Goal: Transaction & Acquisition: Purchase product/service

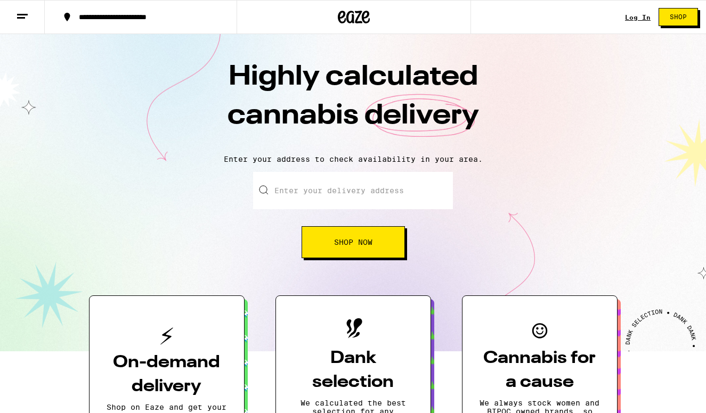
click at [325, 197] on input "Enter your delivery address" at bounding box center [353, 190] width 200 height 37
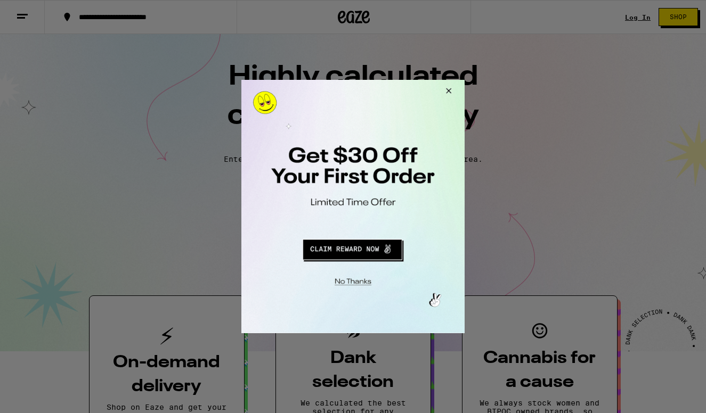
click at [447, 91] on button "Close Modal" at bounding box center [446, 93] width 29 height 26
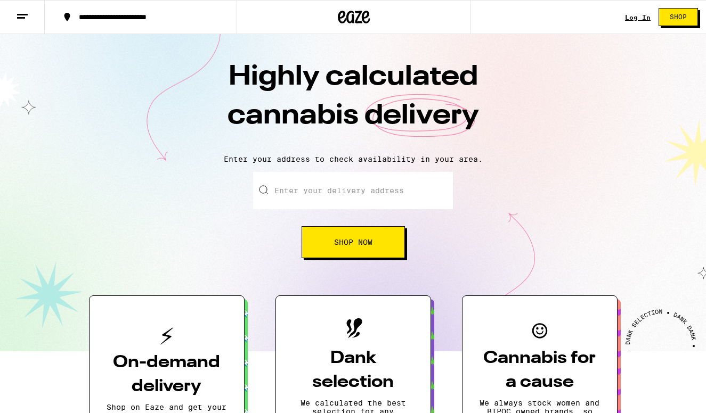
click at [638, 15] on link "Log In" at bounding box center [638, 17] width 26 height 7
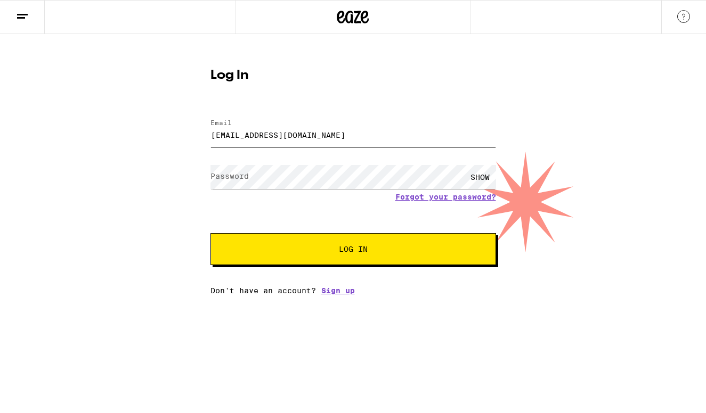
type input "kairyb@gmail.com"
click at [422, 199] on form "Email Email kairyb@gmail.com Password Password SHOW Forgot your password? Log In" at bounding box center [352, 187] width 285 height 157
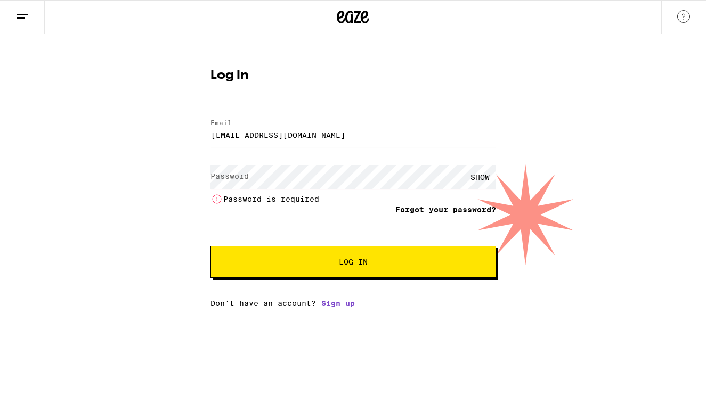
click at [420, 209] on link "Forgot your password?" at bounding box center [445, 210] width 101 height 9
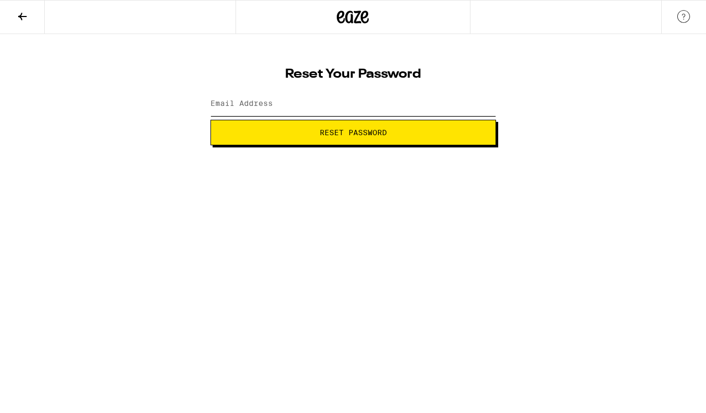
click at [356, 101] on input "Email Address" at bounding box center [352, 104] width 285 height 24
type input "Kairyb@gmail.com"
click at [347, 130] on span "Reset Password" at bounding box center [353, 132] width 67 height 7
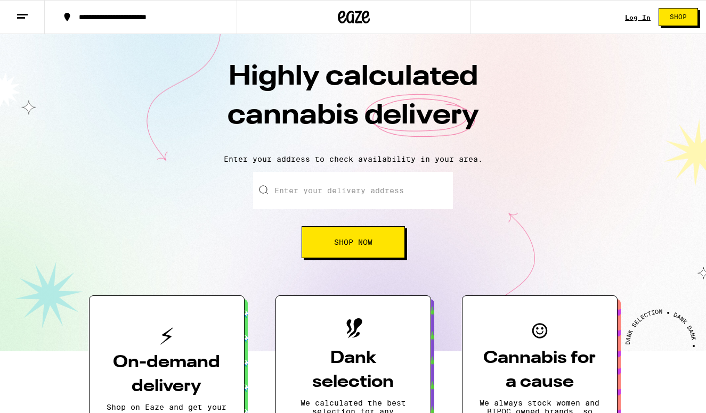
click at [631, 15] on link "Log In" at bounding box center [638, 17] width 26 height 7
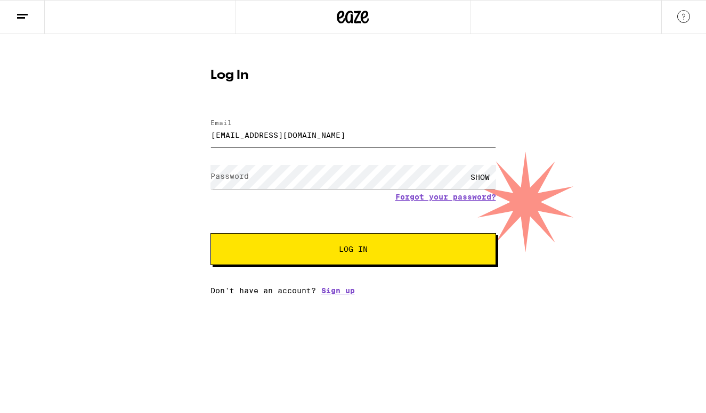
type input "kairyb@gmail.com"
click at [244, 176] on label "Password" at bounding box center [229, 176] width 38 height 9
click at [336, 242] on button "Log In" at bounding box center [352, 249] width 285 height 32
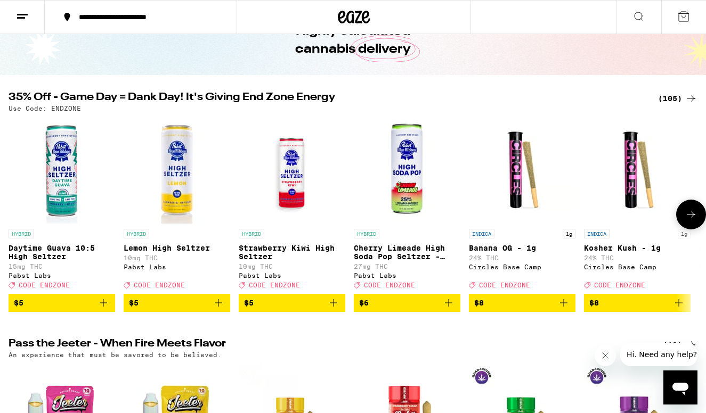
scroll to position [60, 0]
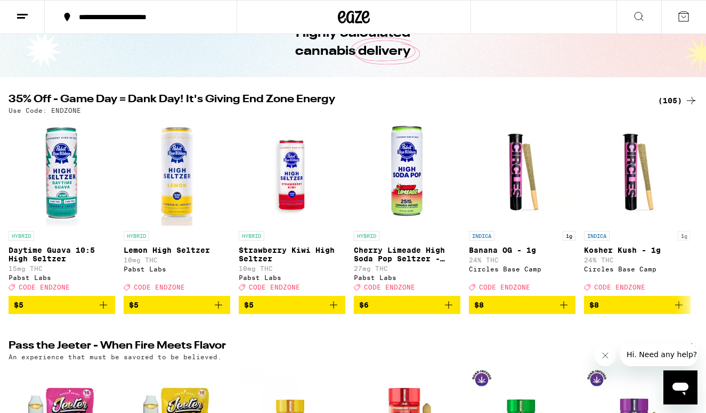
click at [675, 98] on div "(105)" at bounding box center [677, 100] width 39 height 13
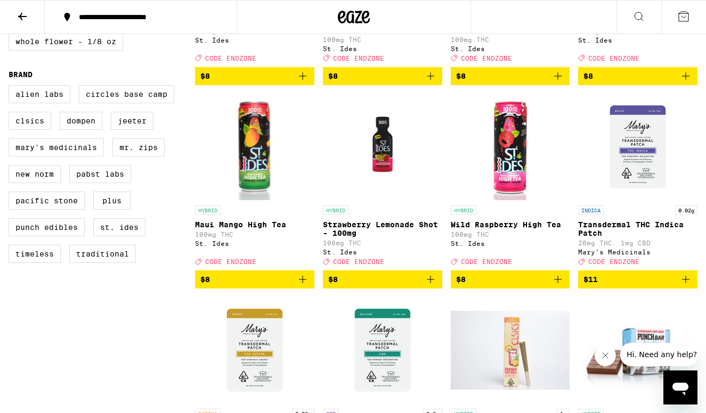
scroll to position [663, 0]
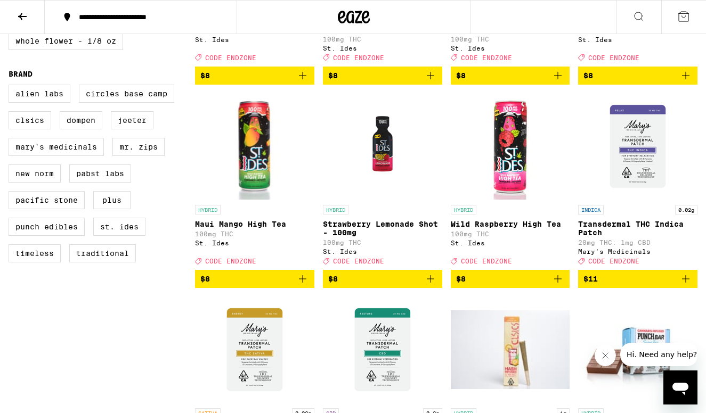
click at [303, 283] on icon "Add to bag" at bounding box center [302, 278] width 7 height 7
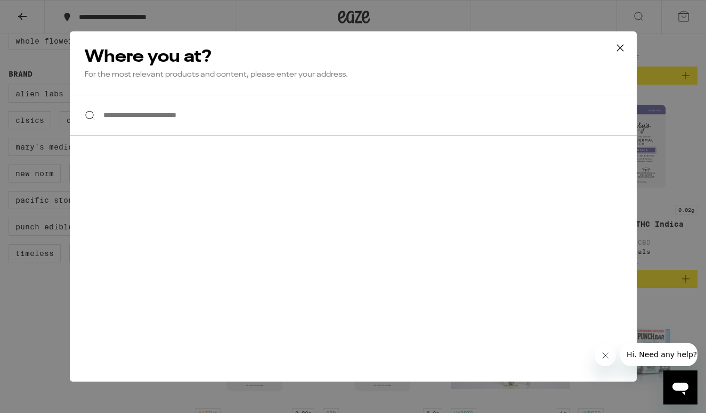
click at [253, 118] on input "**********" at bounding box center [353, 115] width 567 height 41
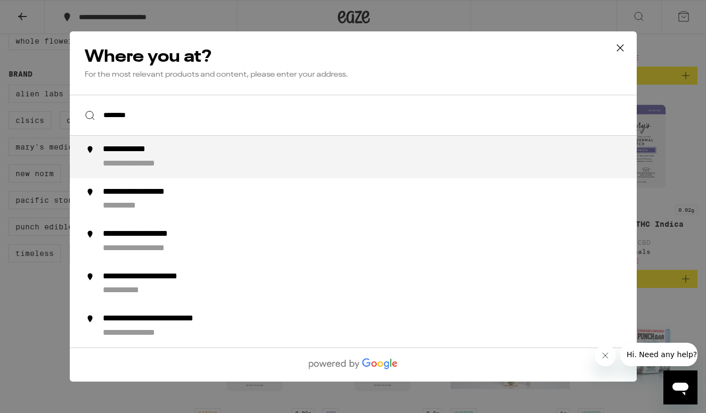
click at [281, 152] on div "**********" at bounding box center [373, 157] width 543 height 26
type input "**********"
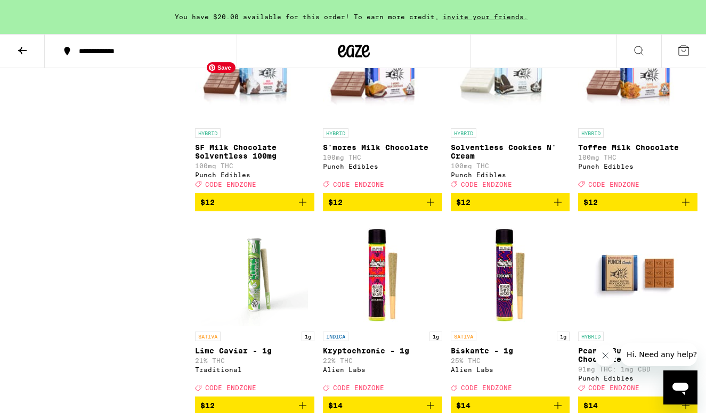
scroll to position [1394, 0]
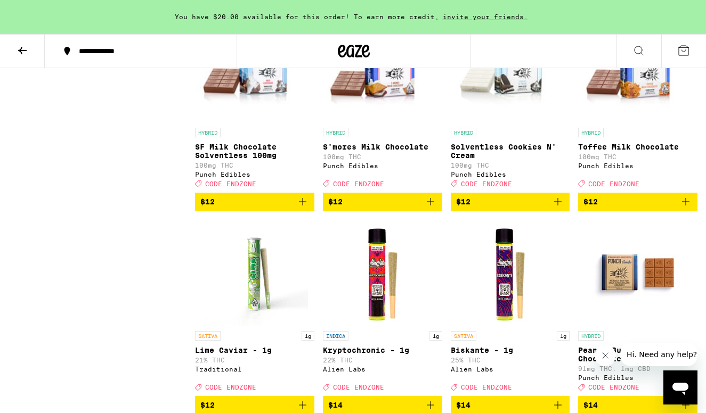
click at [685, 208] on icon "Add to bag" at bounding box center [685, 201] width 13 height 13
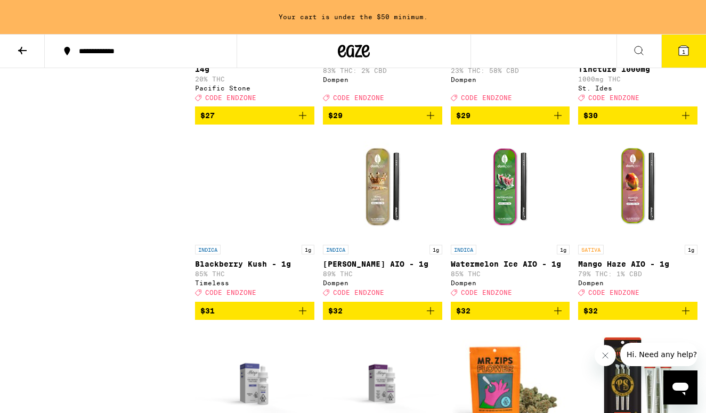
scroll to position [4108, 0]
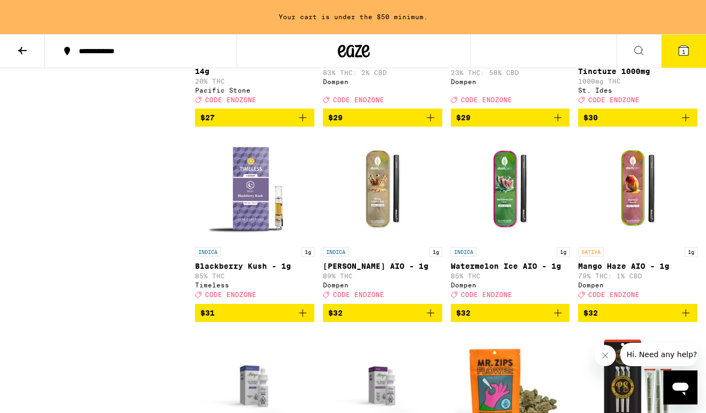
click at [684, 124] on icon "Add to bag" at bounding box center [685, 117] width 13 height 13
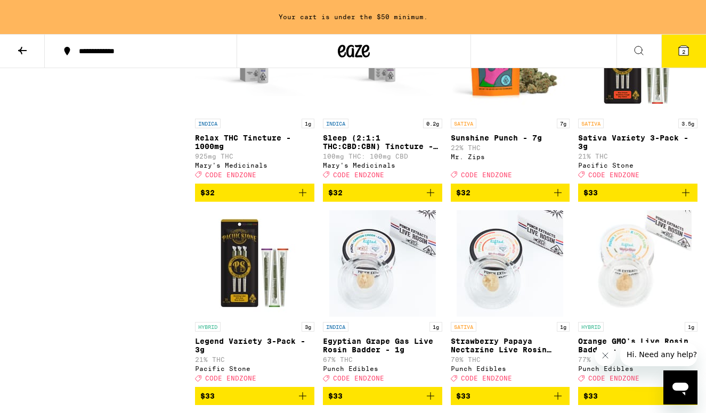
scroll to position [4435, 0]
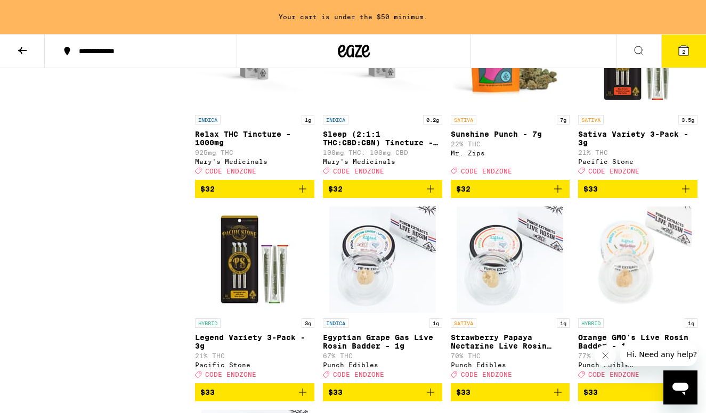
click at [429, 195] on icon "Add to bag" at bounding box center [430, 189] width 13 height 13
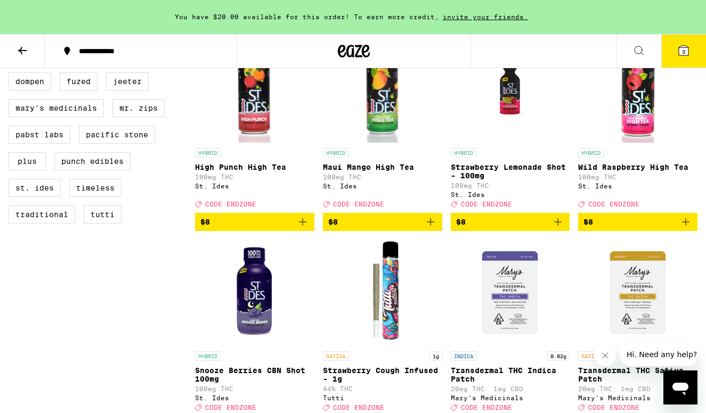
scroll to position [764, 0]
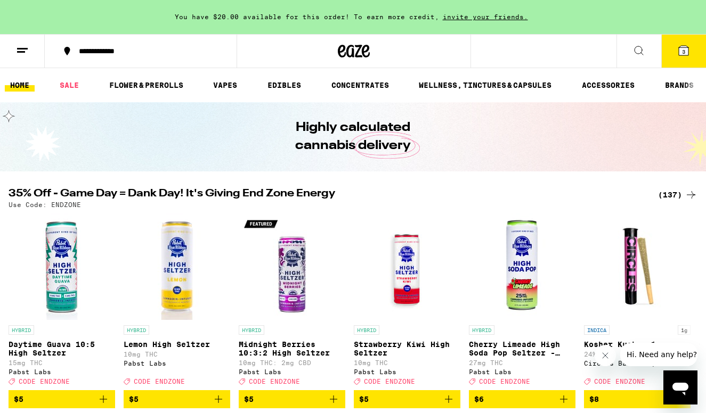
click at [672, 194] on div "(137)" at bounding box center [677, 195] width 39 height 13
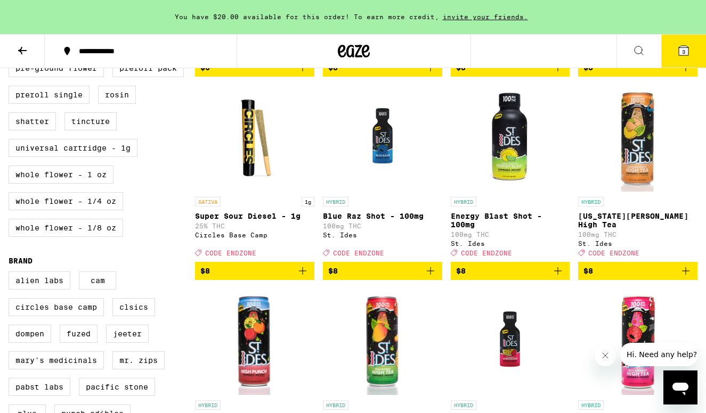
scroll to position [511, 0]
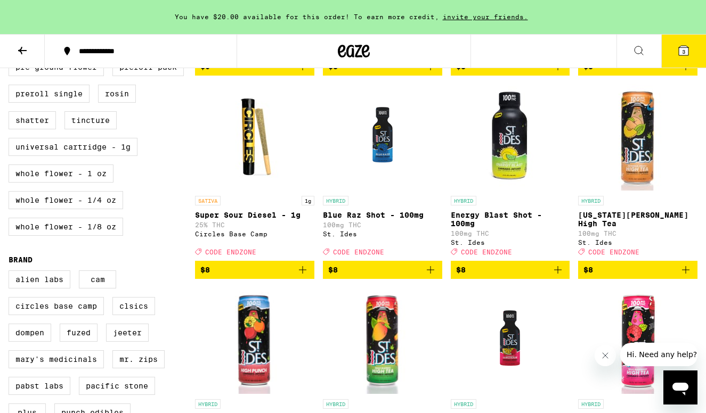
click at [430, 274] on icon "Add to bag" at bounding box center [430, 269] width 7 height 7
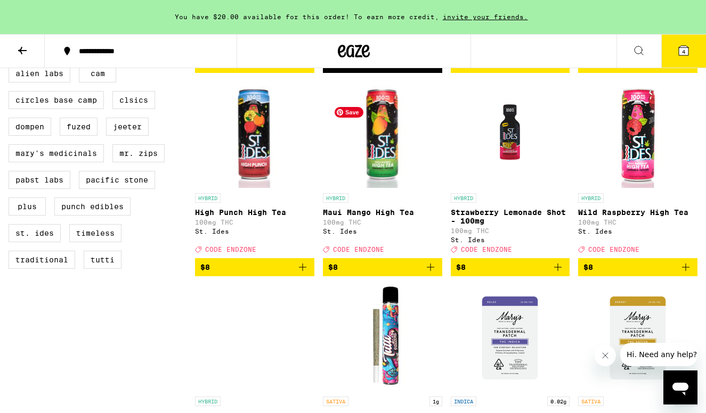
scroll to position [719, 0]
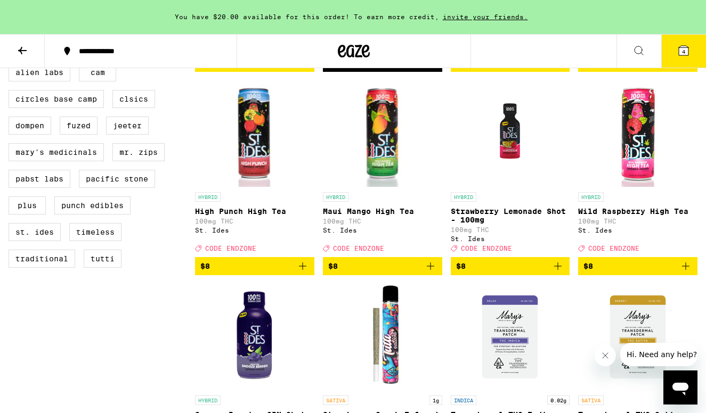
click at [430, 270] on icon "Add to bag" at bounding box center [430, 266] width 7 height 7
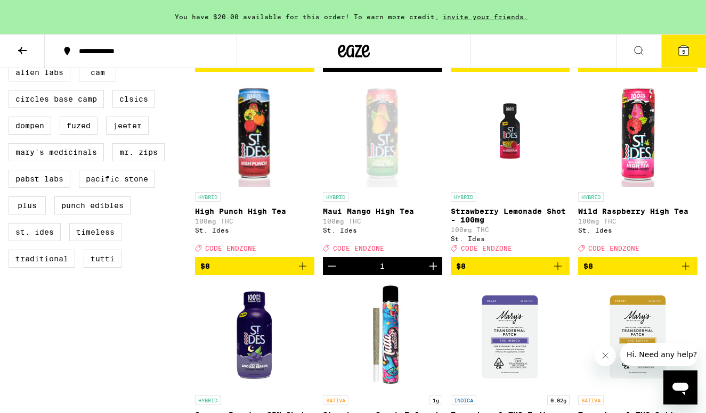
click at [559, 273] on icon "Add to bag" at bounding box center [557, 266] width 13 height 13
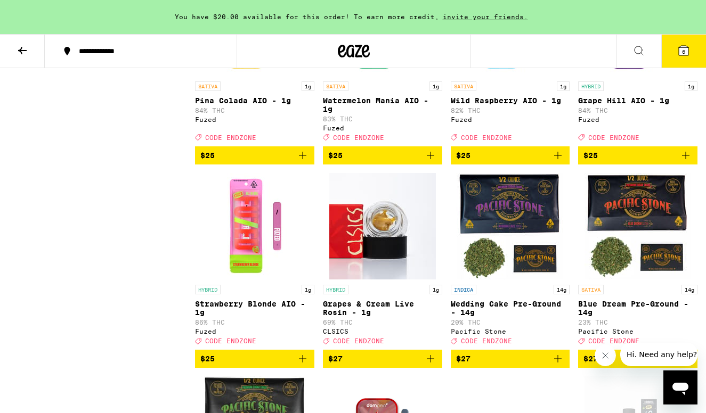
scroll to position [3663, 0]
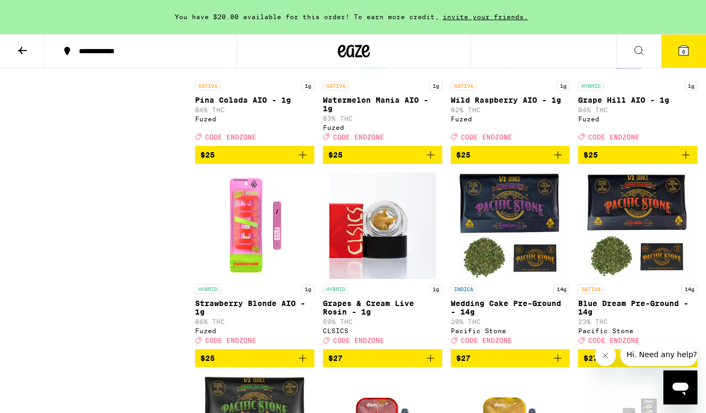
click at [686, 159] on icon "Add to bag" at bounding box center [685, 154] width 7 height 7
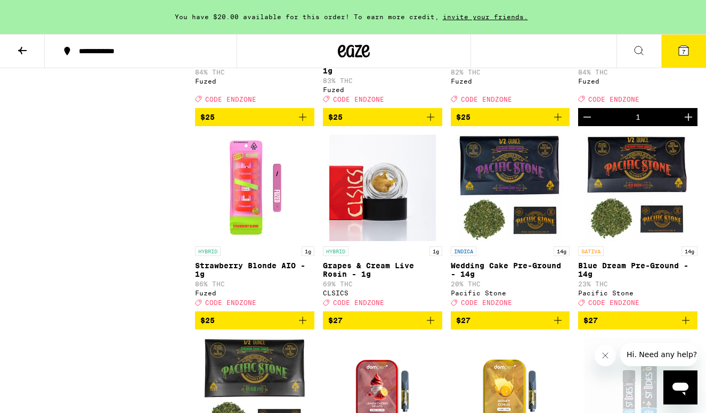
scroll to position [3701, 0]
click at [301, 124] on icon "Add to bag" at bounding box center [302, 117] width 13 height 13
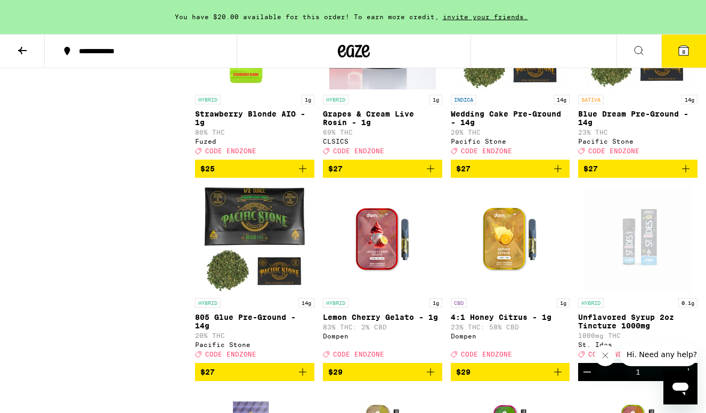
scroll to position [3721, 0]
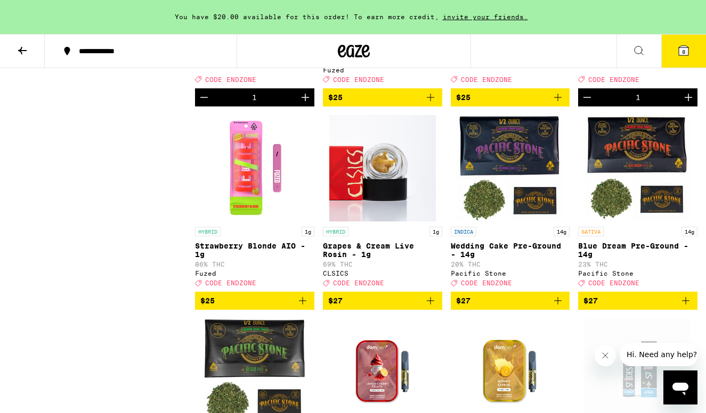
click at [682, 48] on icon at bounding box center [684, 51] width 10 height 10
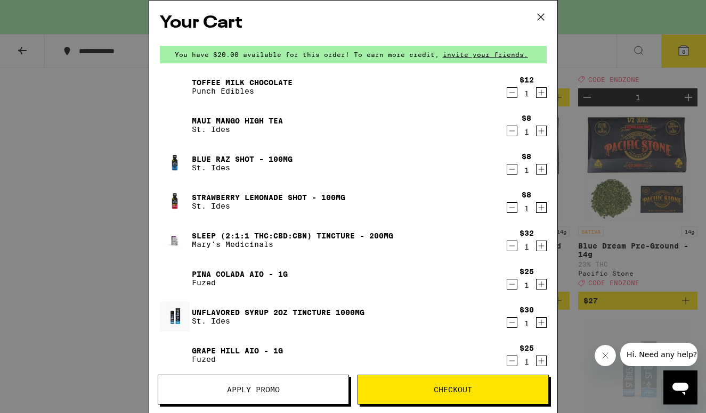
click at [246, 386] on span "Apply Promo" at bounding box center [253, 389] width 53 height 7
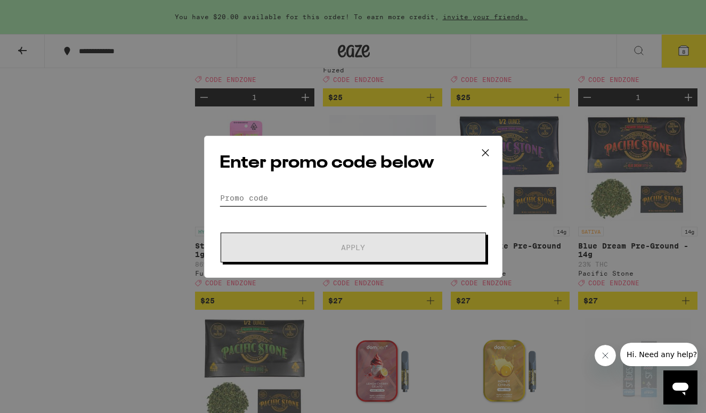
click at [290, 198] on input "Promo Code" at bounding box center [352, 198] width 267 height 16
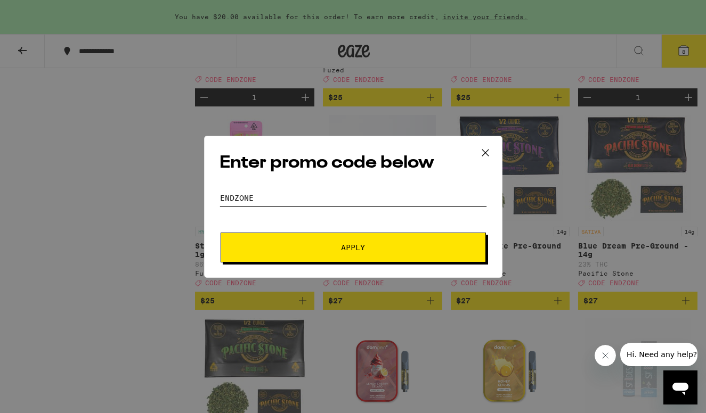
type input "endzone"
click at [353, 247] on button "Apply" at bounding box center [353, 248] width 265 height 30
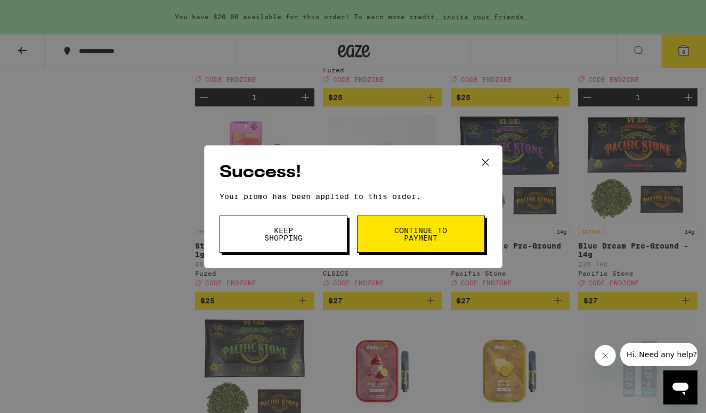
click at [395, 234] on span "Continue to payment" at bounding box center [421, 234] width 54 height 15
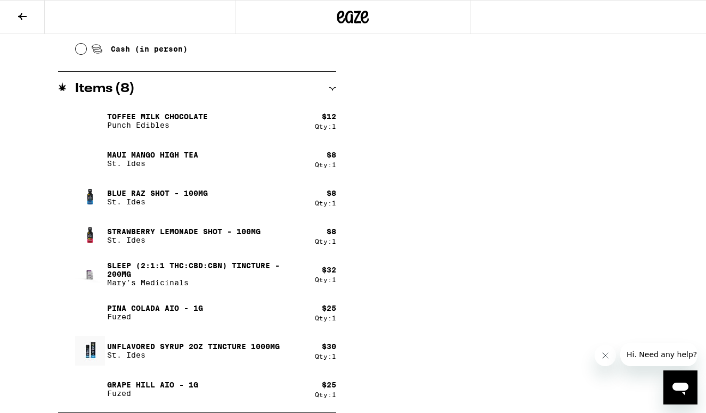
scroll to position [530, 0]
click at [23, 15] on icon at bounding box center [22, 16] width 13 height 13
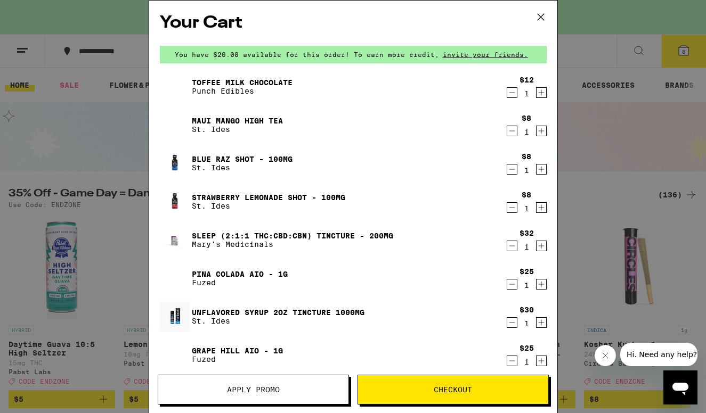
scroll to position [7, 0]
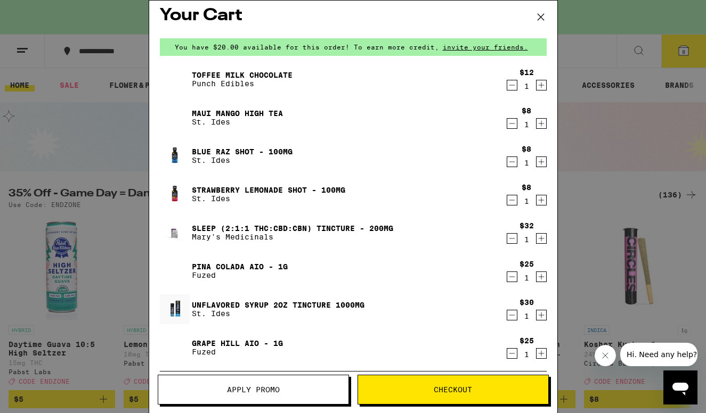
click at [511, 240] on icon "Decrement" at bounding box center [512, 238] width 10 height 13
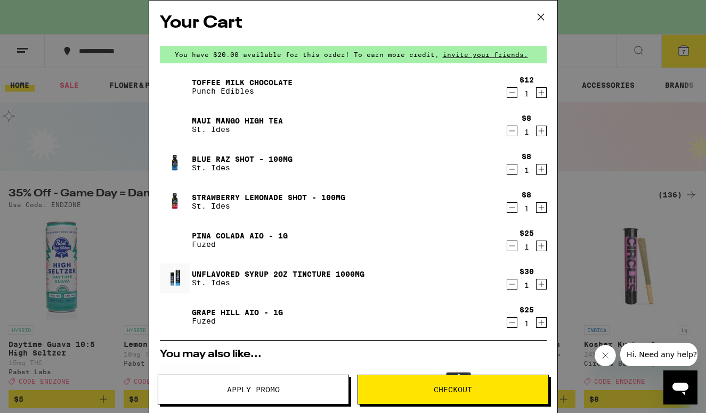
scroll to position [0, 0]
click at [540, 207] on icon "Increment" at bounding box center [541, 207] width 10 height 13
click at [542, 171] on icon "Increment" at bounding box center [541, 169] width 10 height 13
